Goal: Check status: Check status

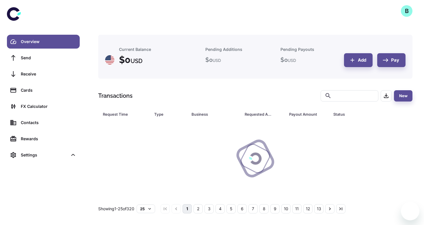
click at [356, 127] on div at bounding box center [255, 158] width 314 height 77
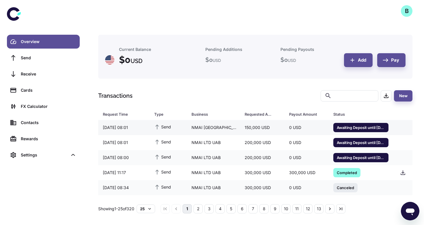
click at [354, 128] on span "Awaiting Deposit until [DATE] 11:21" at bounding box center [360, 127] width 55 height 6
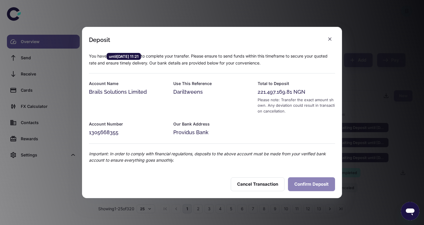
click at [305, 186] on button "Confirm Deposit" at bounding box center [311, 184] width 47 height 14
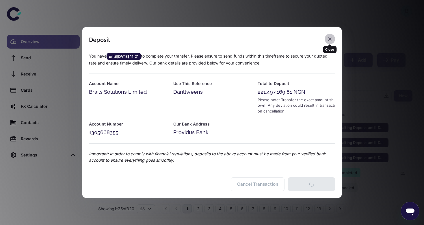
click at [331, 37] on icon "button" at bounding box center [330, 39] width 6 height 6
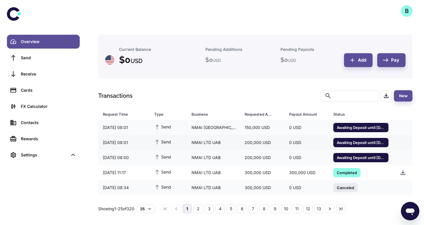
click at [356, 141] on span "Awaiting Deposit until [DATE] 11:15" at bounding box center [360, 142] width 55 height 6
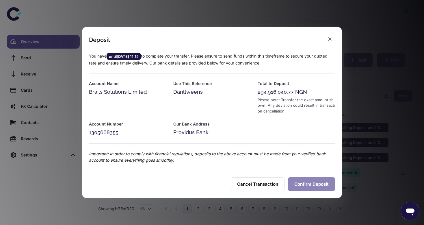
click at [303, 179] on button "Confirm Deposit" at bounding box center [311, 184] width 47 height 14
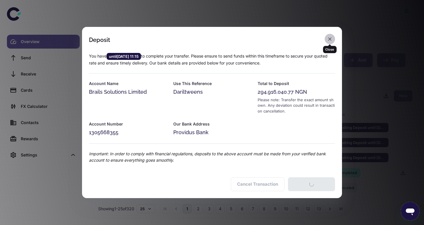
click at [329, 40] on icon "button" at bounding box center [330, 39] width 6 height 6
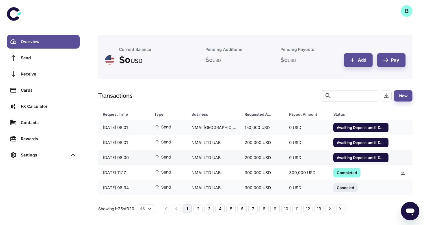
click at [338, 160] on span "Awaiting Deposit until [DATE] 11:04" at bounding box center [360, 157] width 55 height 6
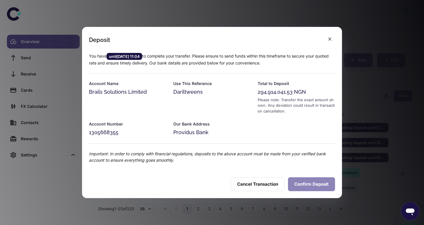
click at [306, 184] on button "Confirm Deposit" at bounding box center [311, 184] width 47 height 14
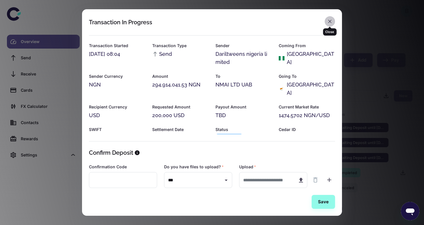
click at [329, 20] on icon "button" at bounding box center [330, 21] width 6 height 6
